Goal: Find specific page/section: Find specific page/section

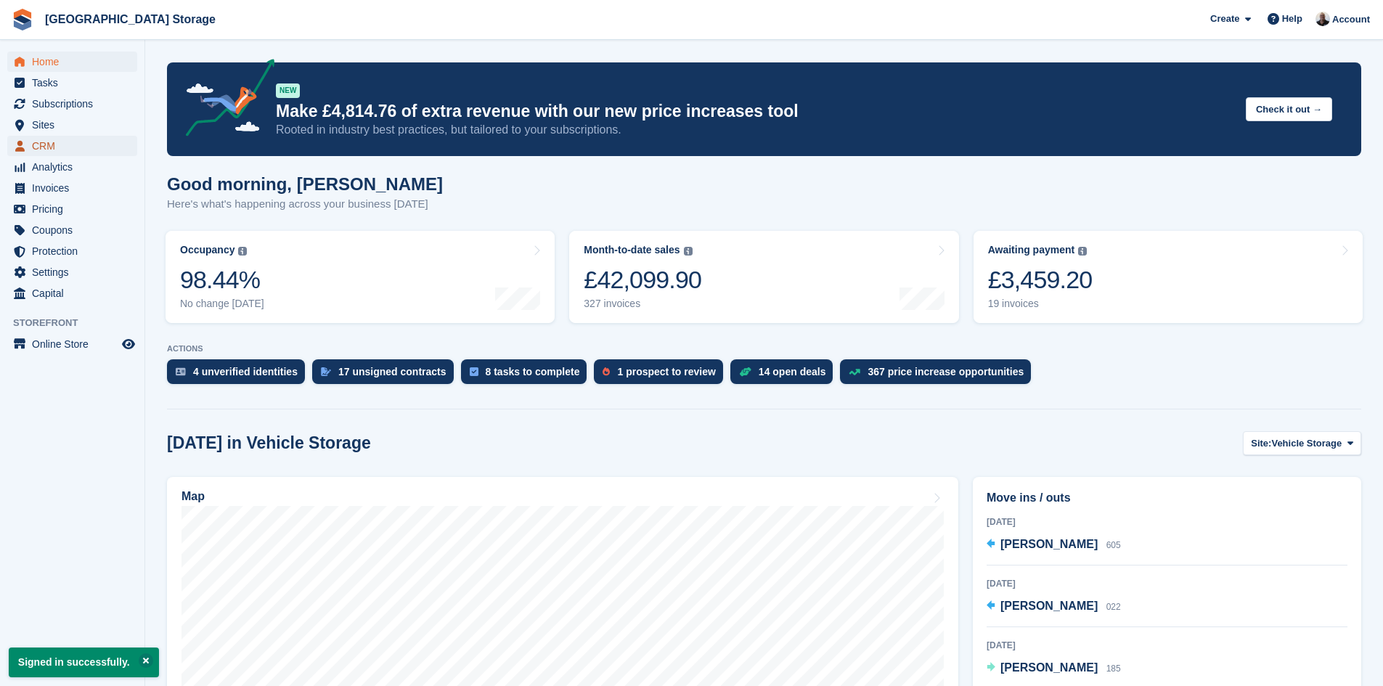
click at [28, 142] on link "CRM" at bounding box center [72, 146] width 130 height 20
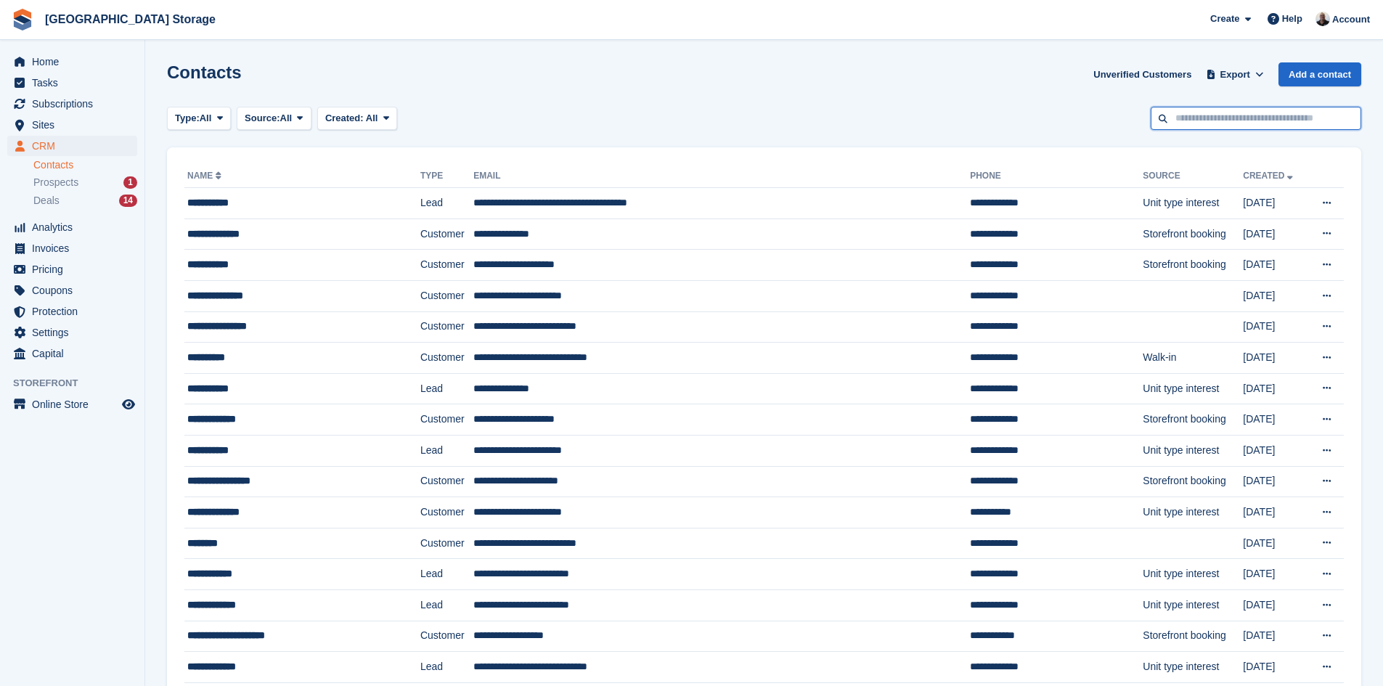
click at [1191, 116] on input "text" at bounding box center [1255, 119] width 210 height 24
click at [1197, 119] on input "******" at bounding box center [1255, 119] width 210 height 24
type input "*******"
